Goal: Task Accomplishment & Management: Use online tool/utility

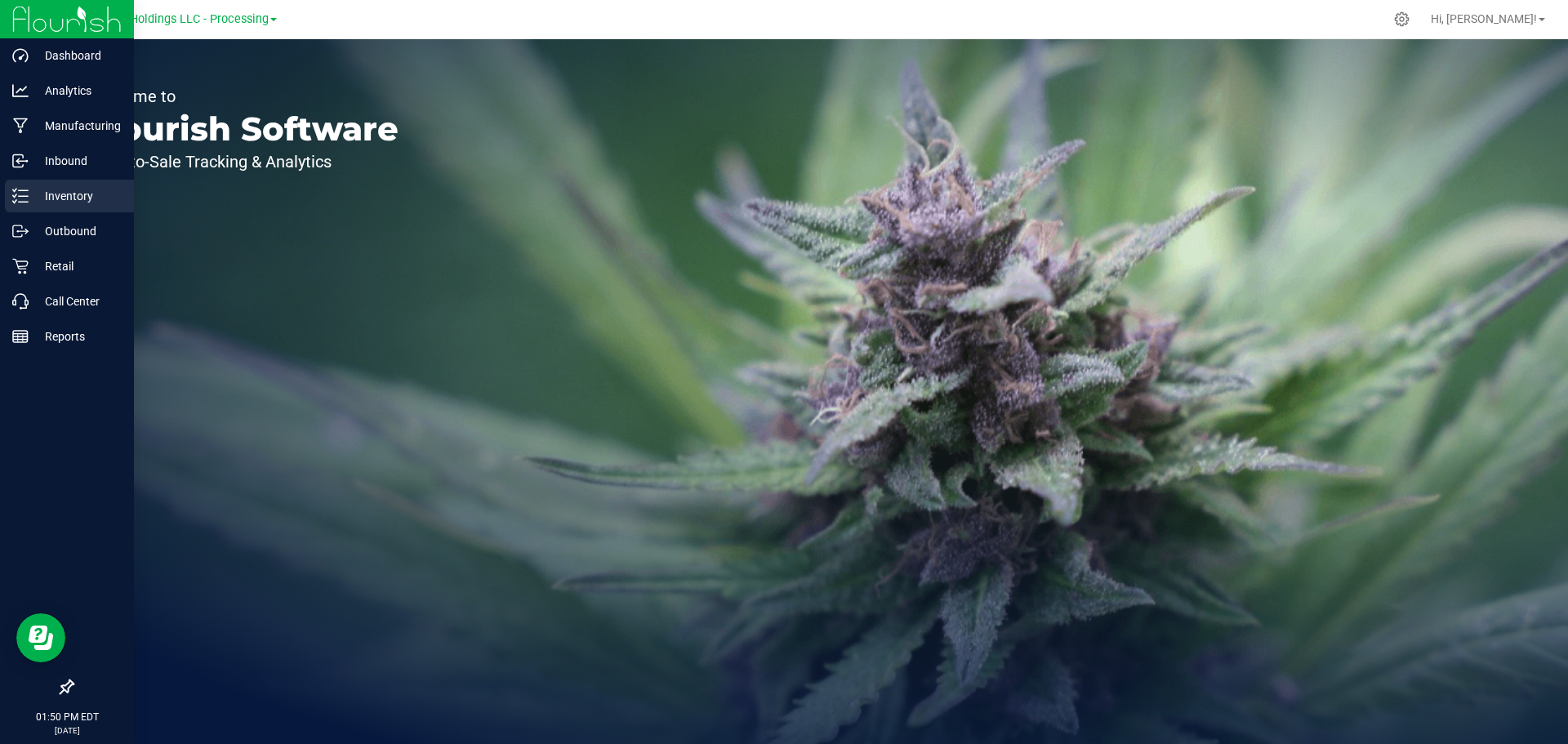
click at [68, 194] on p "Inventory" at bounding box center [78, 196] width 98 height 20
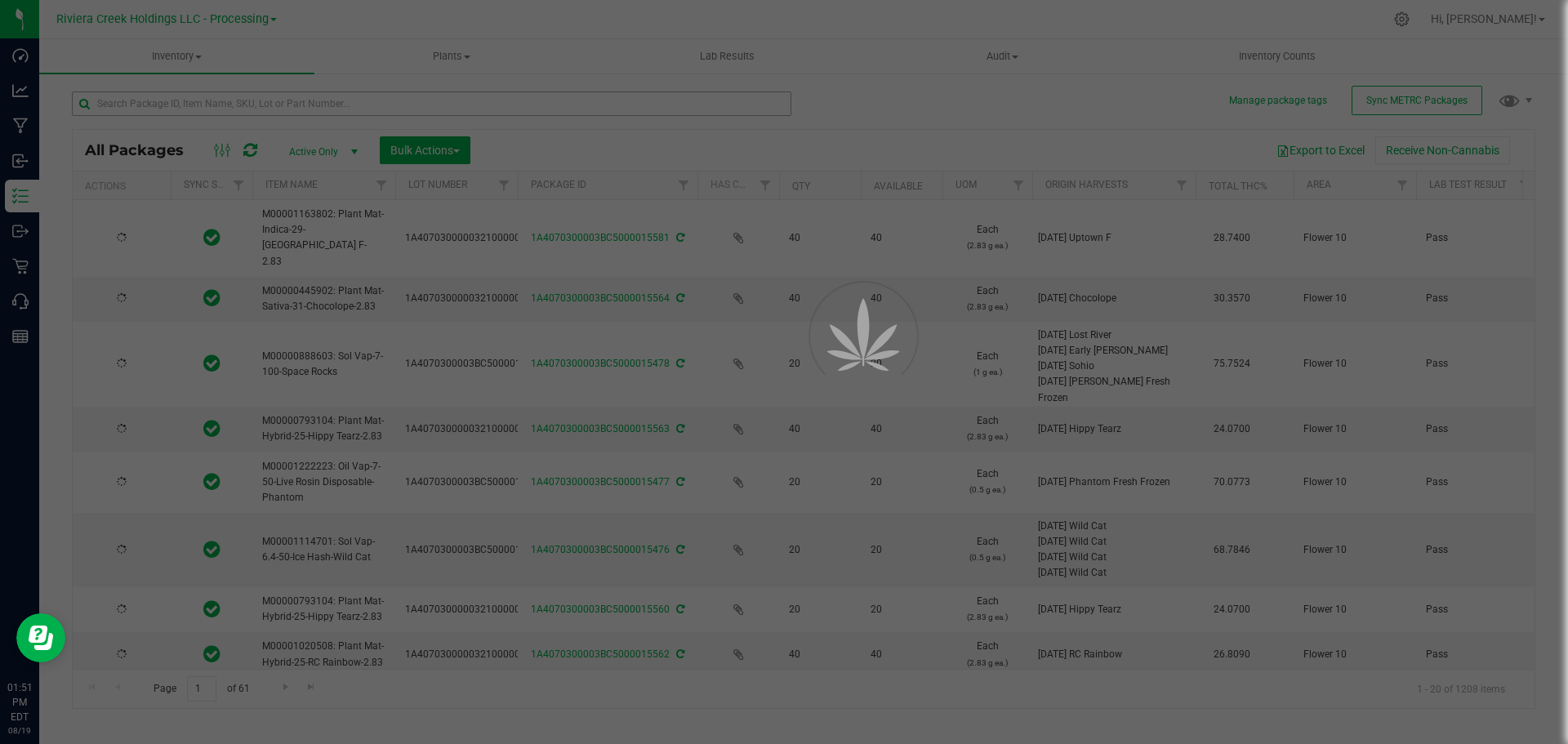
click at [235, 113] on div at bounding box center [784, 372] width 1568 height 744
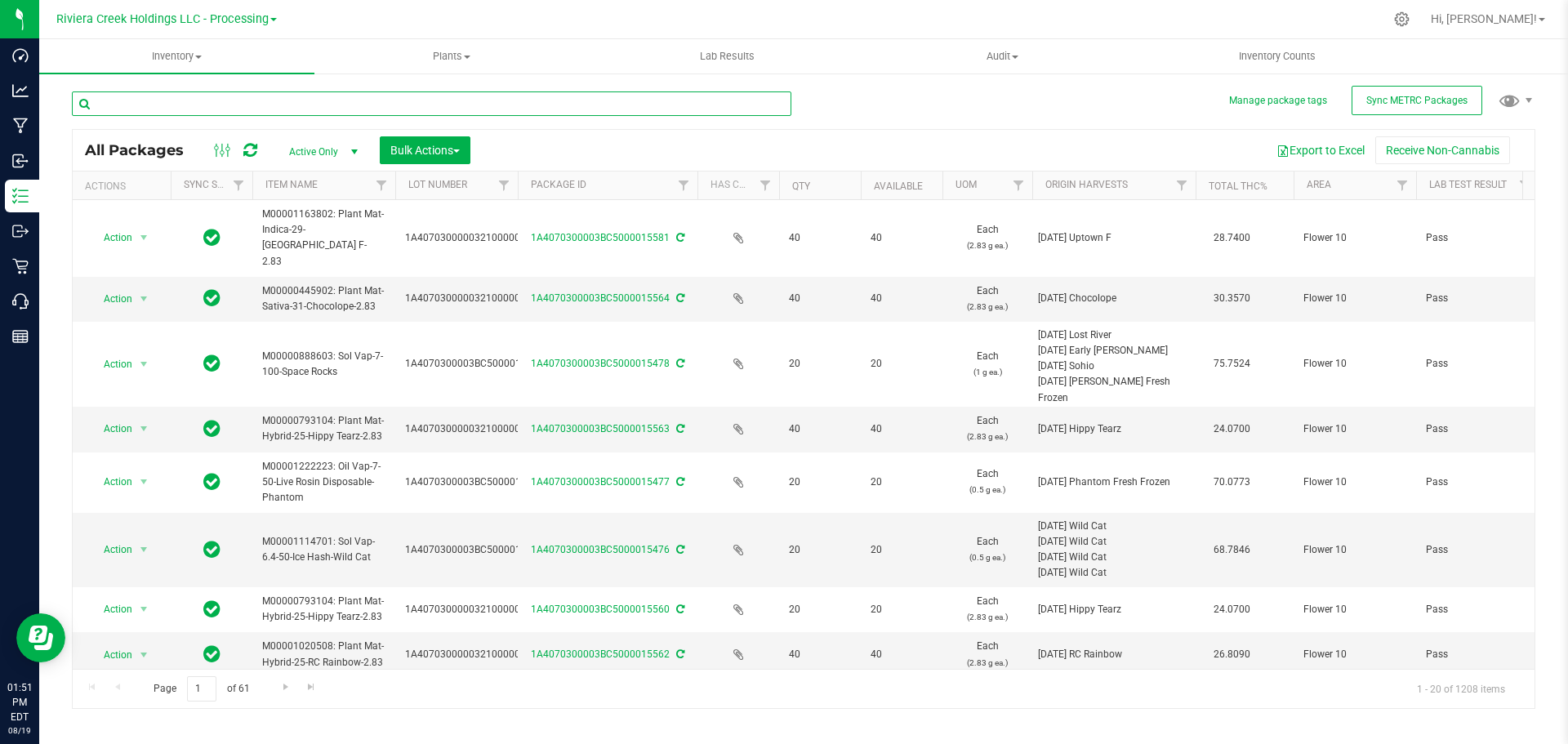
click at [131, 106] on input "text" at bounding box center [432, 103] width 720 height 24
type input "YO Rocks-14"
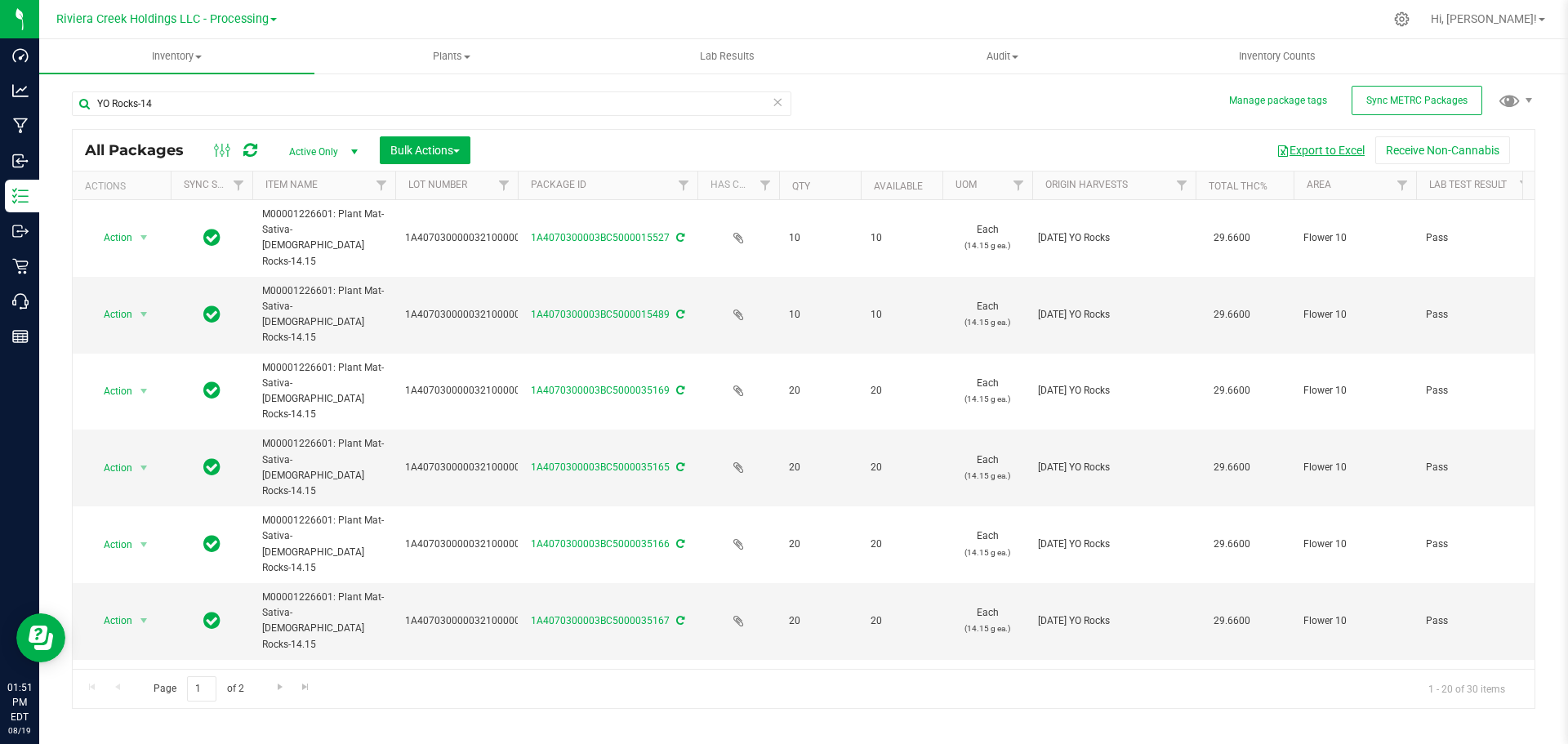
click at [1340, 152] on button "Export to Excel" at bounding box center [1320, 150] width 109 height 28
